Goal: Download file/media

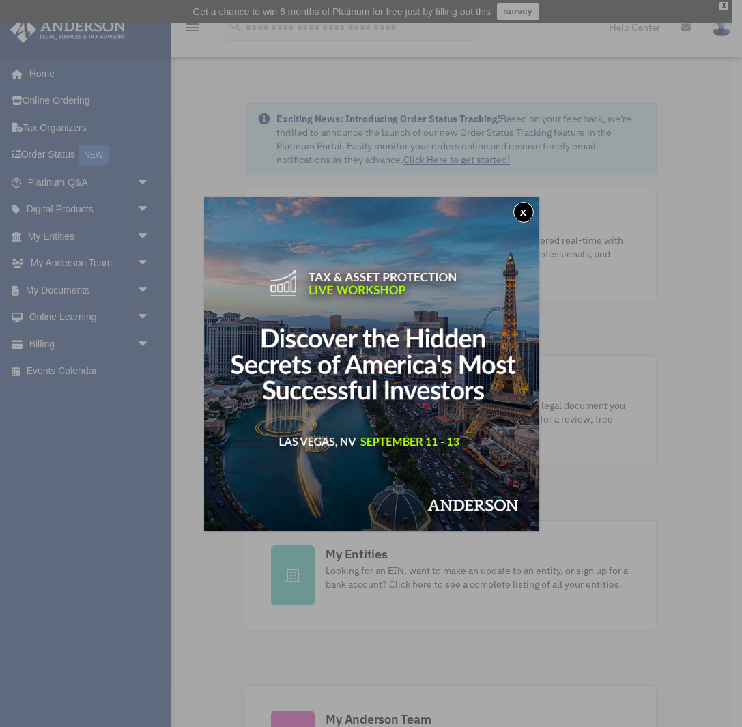
click at [523, 213] on button "x" at bounding box center [523, 212] width 20 height 20
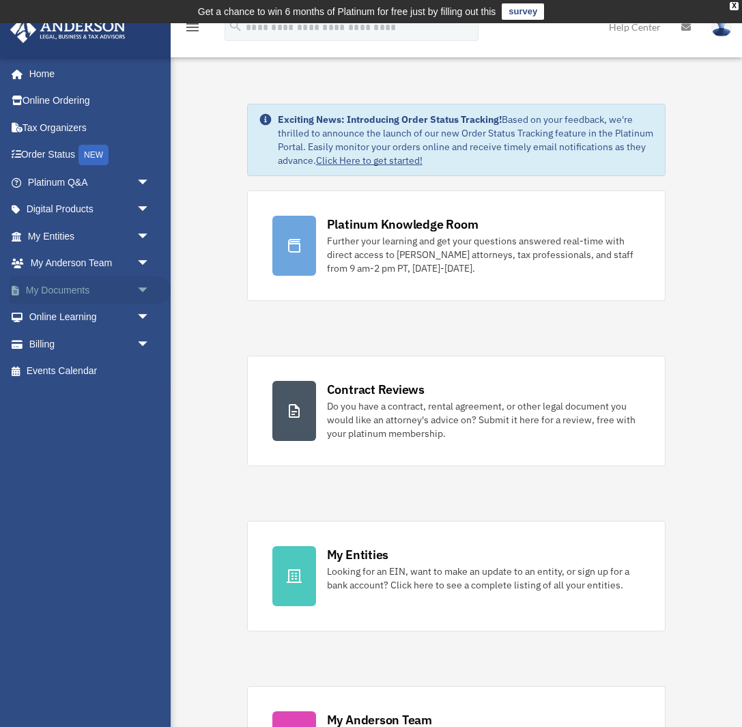
scroll to position [3, 1]
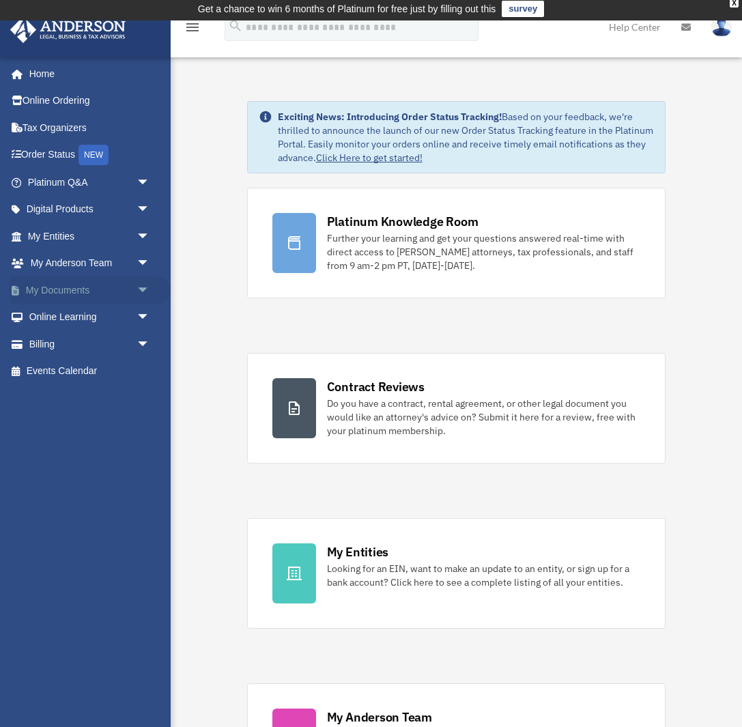
click at [66, 287] on link "My Documents arrow_drop_down" at bounding box center [90, 289] width 161 height 27
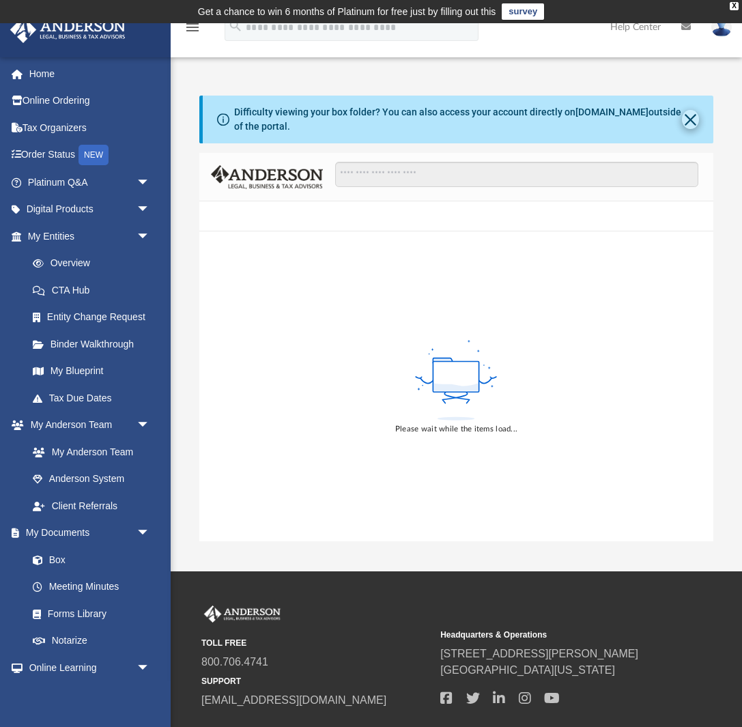
click at [691, 119] on button "Close" at bounding box center [690, 119] width 17 height 19
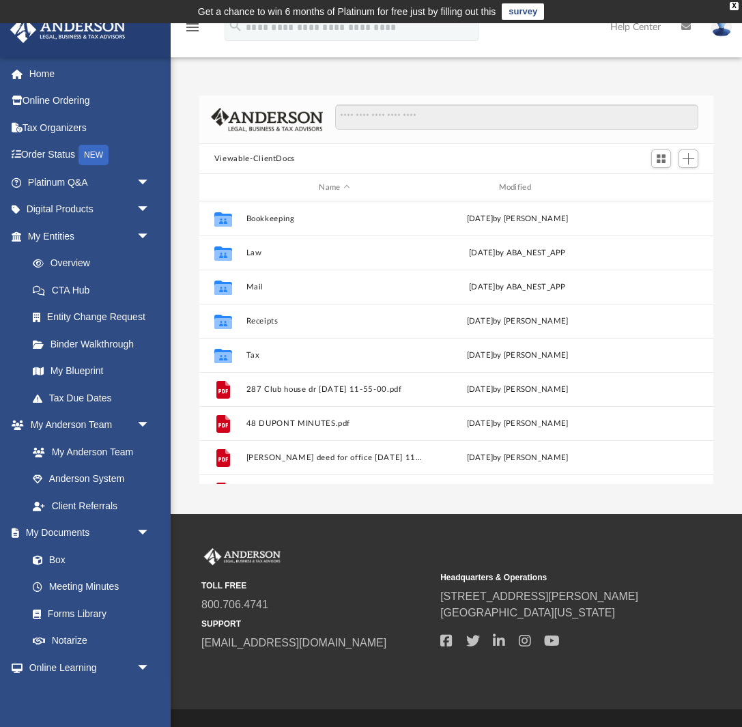
scroll to position [310, 514]
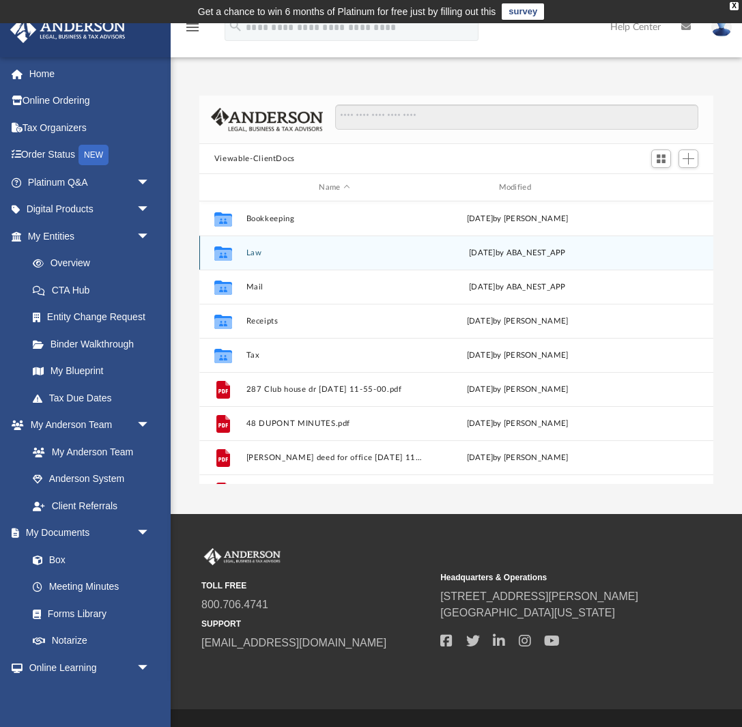
click at [248, 254] on button "Law" at bounding box center [334, 252] width 177 height 9
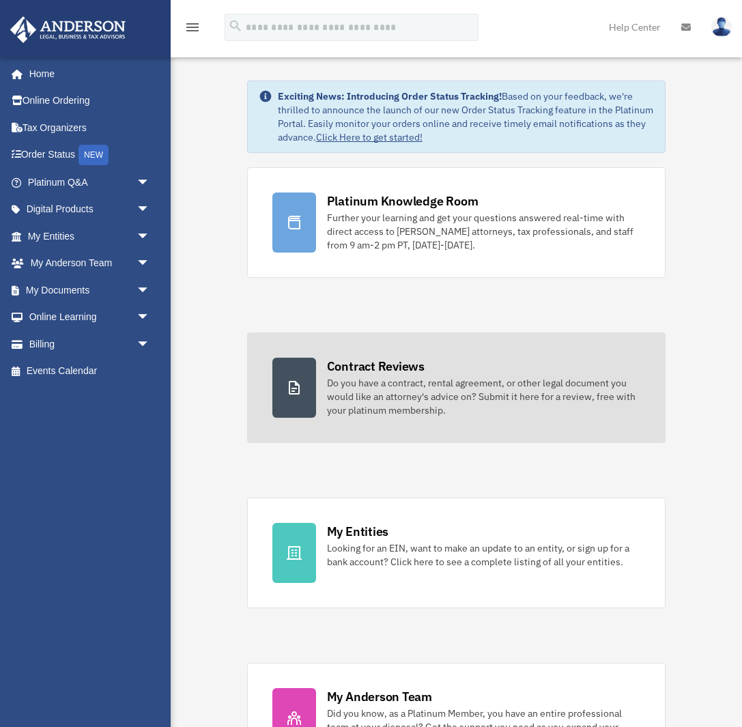
scroll to position [3, 0]
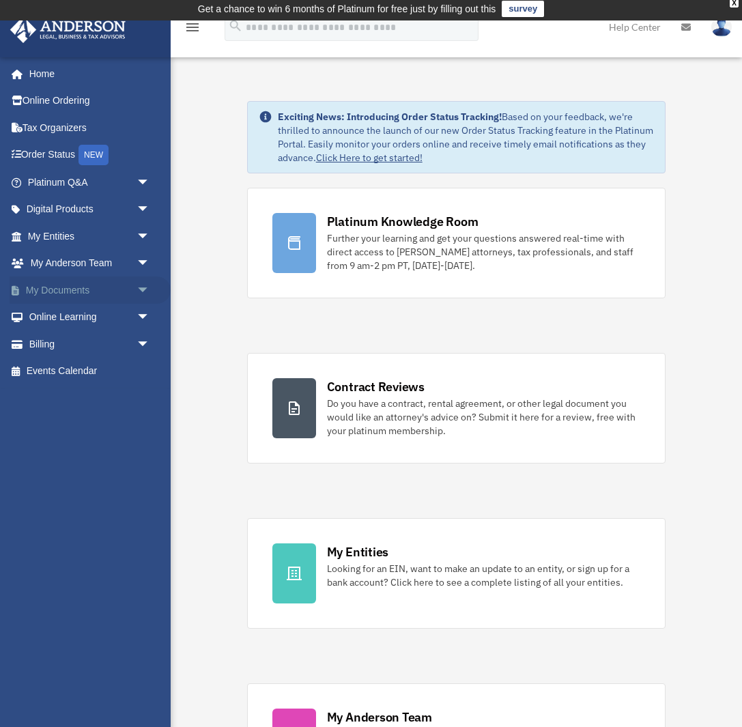
click at [88, 286] on link "My Documents arrow_drop_down" at bounding box center [90, 289] width 161 height 27
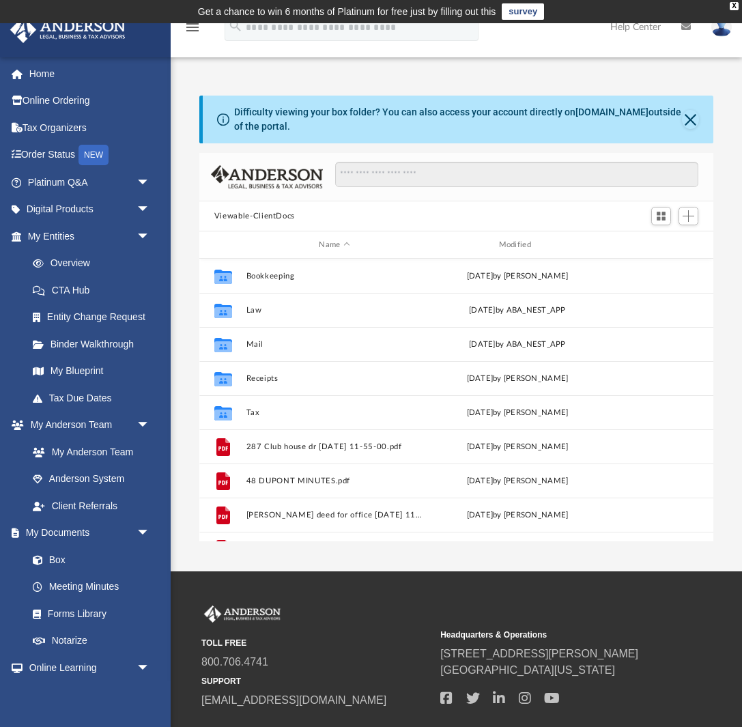
scroll to position [310, 514]
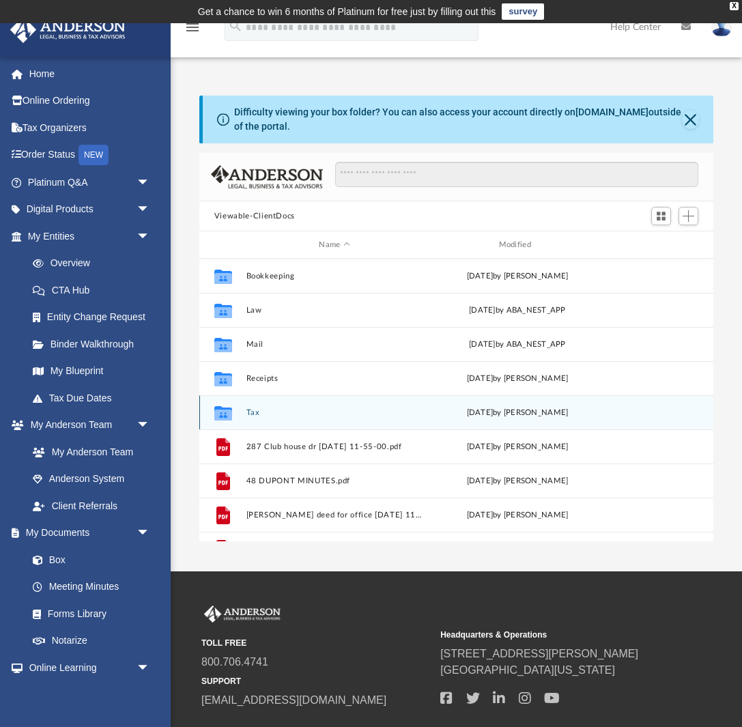
click at [246, 410] on button "Tax" at bounding box center [334, 412] width 177 height 9
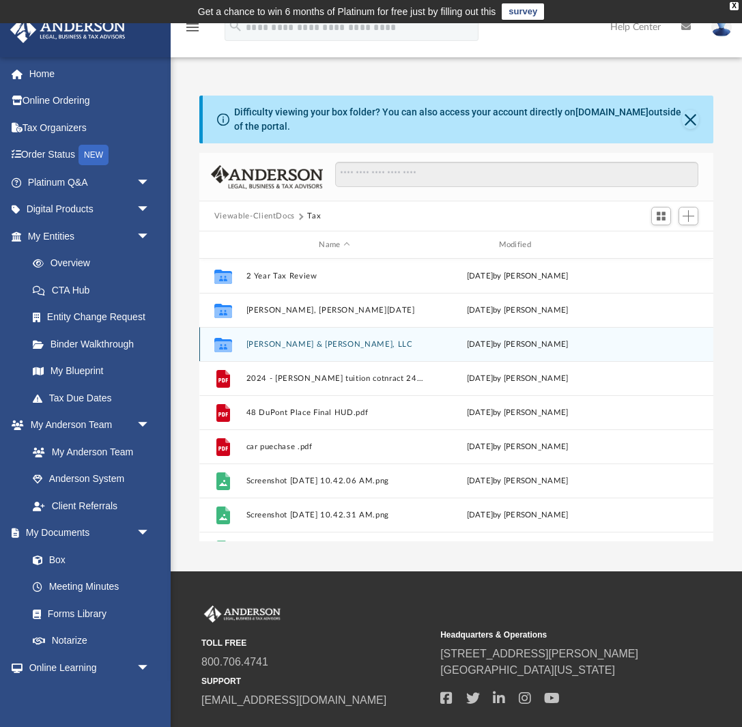
scroll to position [0, 1]
click at [326, 343] on button "Goldstein & Canady, LLC" at bounding box center [334, 344] width 177 height 9
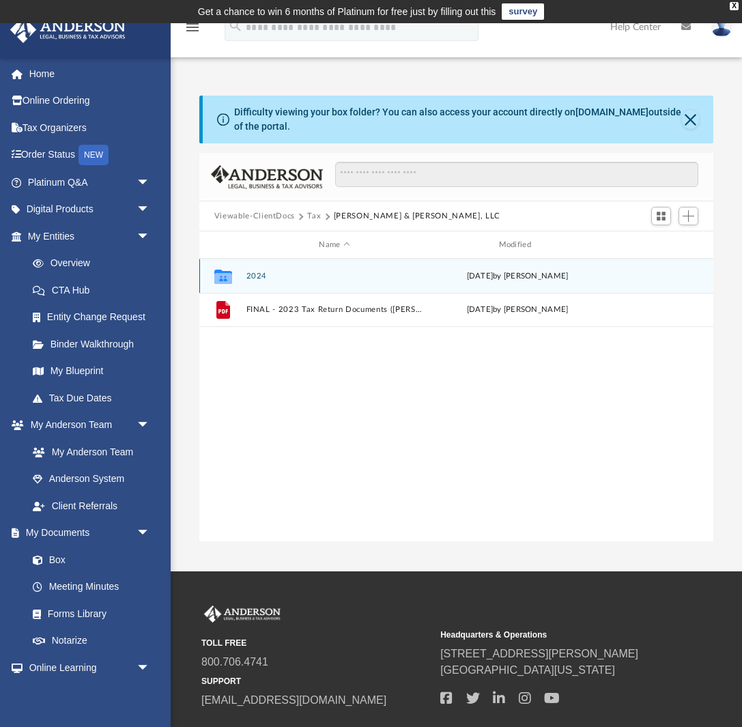
click at [257, 277] on button "2024" at bounding box center [334, 276] width 177 height 9
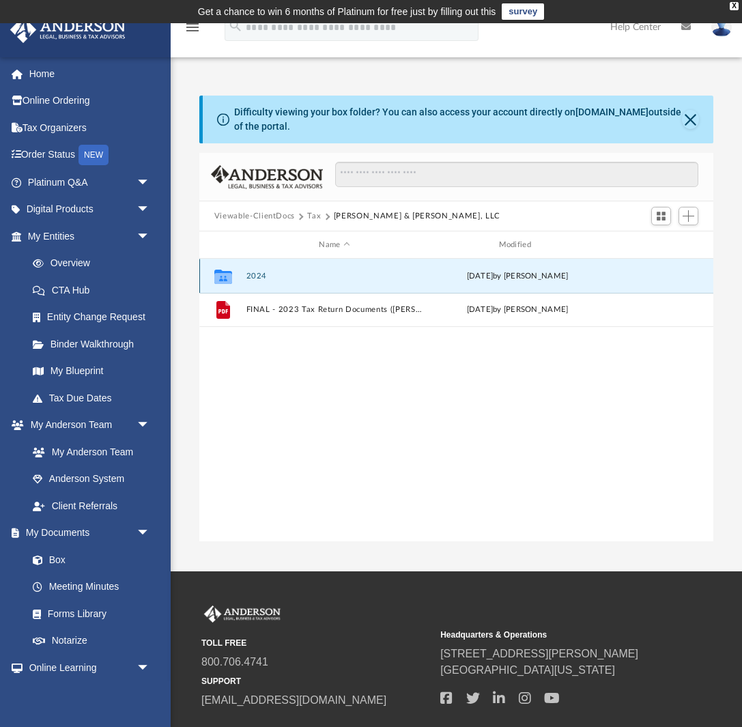
scroll to position [0, 0]
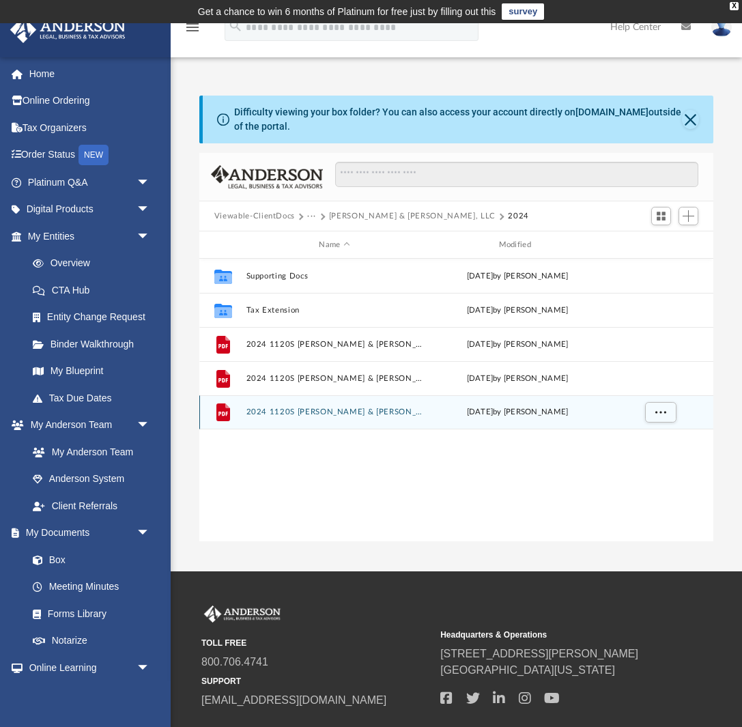
click at [328, 411] on button "2024 1120S Goldstein & Canady, LLC - Review Copy.pdf" at bounding box center [334, 411] width 177 height 9
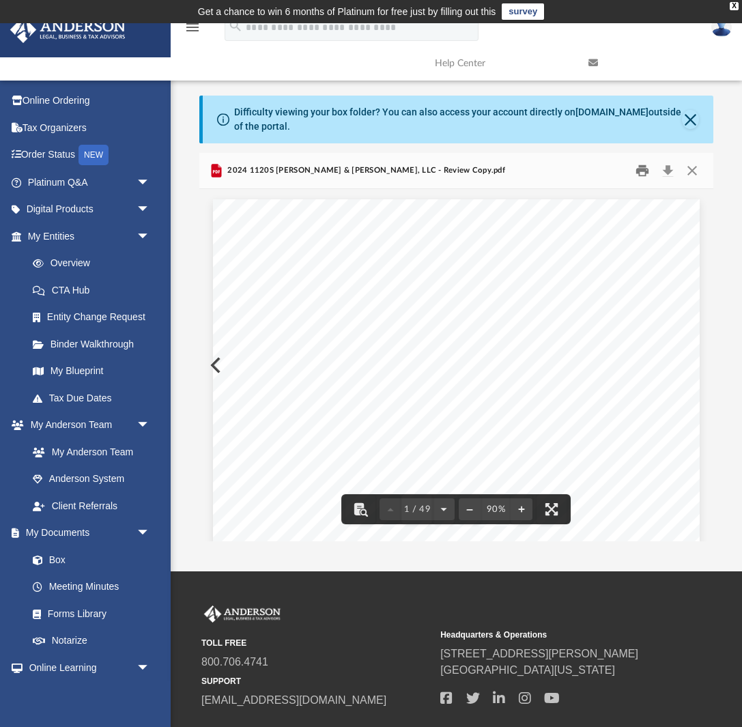
click at [642, 172] on button "Print" at bounding box center [641, 170] width 27 height 21
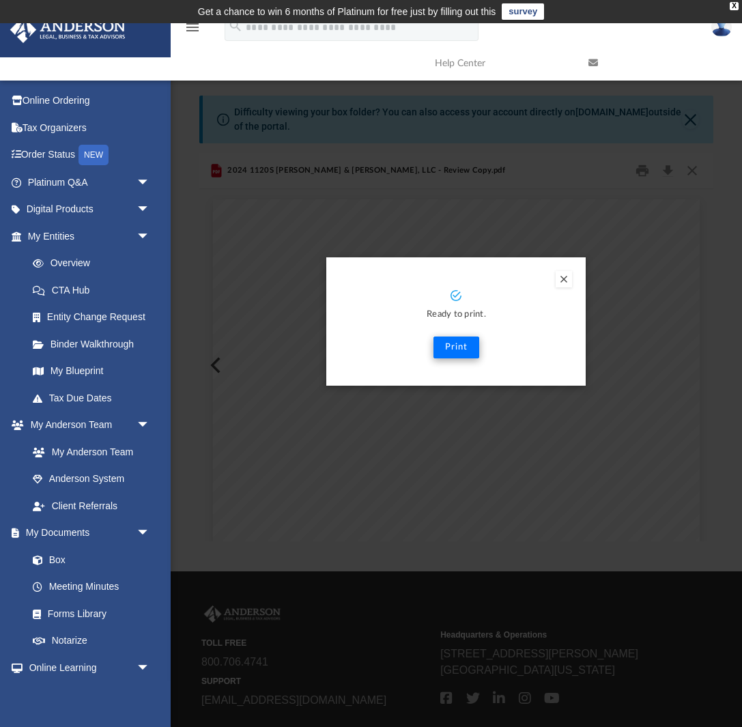
click at [452, 347] on button "Print" at bounding box center [456, 347] width 46 height 22
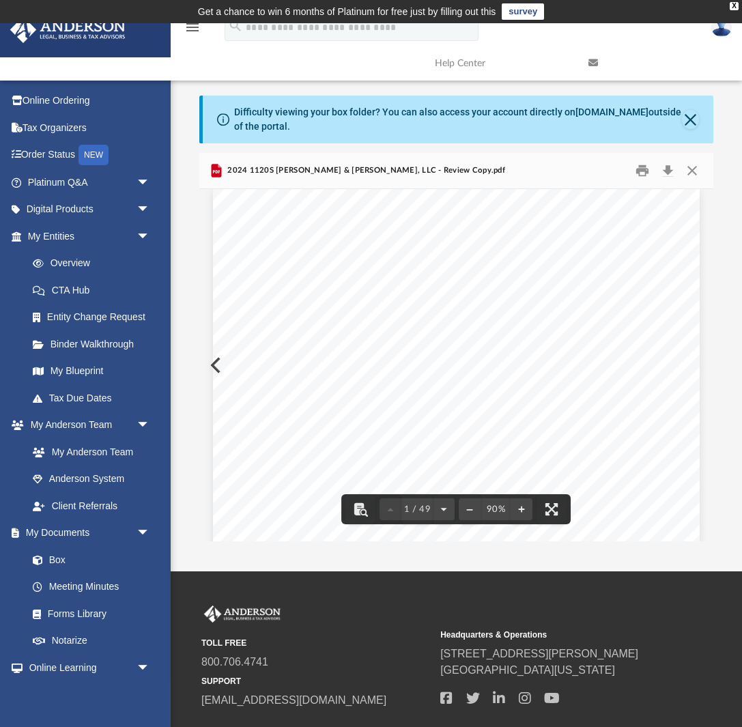
scroll to position [14, 0]
